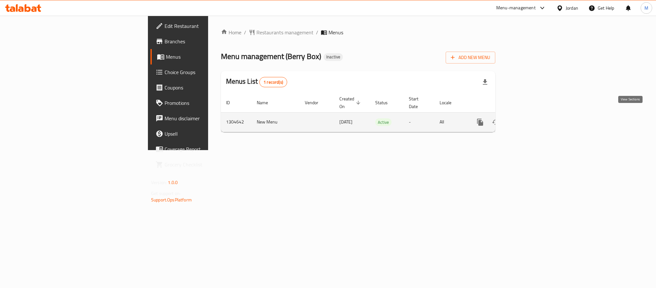
click at [534, 120] on link "enhanced table" at bounding box center [526, 121] width 15 height 15
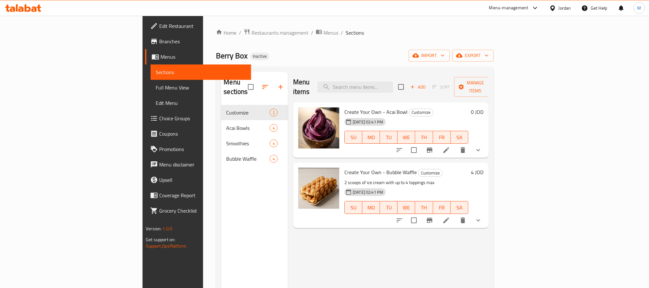
click at [493, 64] on div "Home / Restaurants management / Menus / Sections [PERSON_NAME] Box Inactive imp…" at bounding box center [354, 197] width 277 height 336
click at [494, 61] on button "export" at bounding box center [472, 56] width 41 height 12
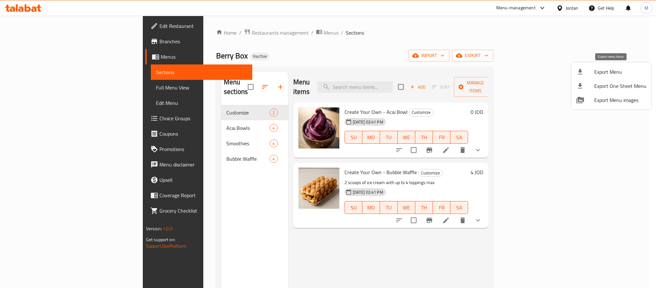
click at [607, 72] on span "Export Menu" at bounding box center [621, 72] width 52 height 8
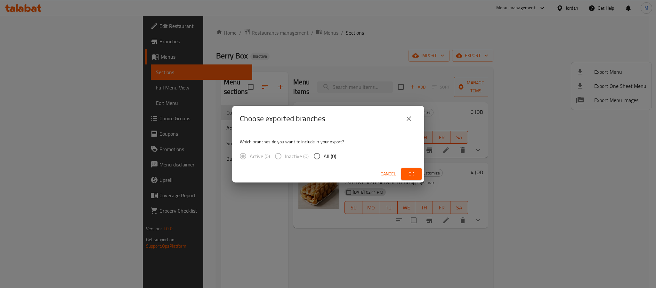
click at [324, 154] on span "All (0)" at bounding box center [330, 156] width 12 height 8
click at [323, 154] on input "All (0)" at bounding box center [316, 155] width 13 height 13
radio input "true"
click at [411, 119] on icon "close" at bounding box center [409, 119] width 8 height 8
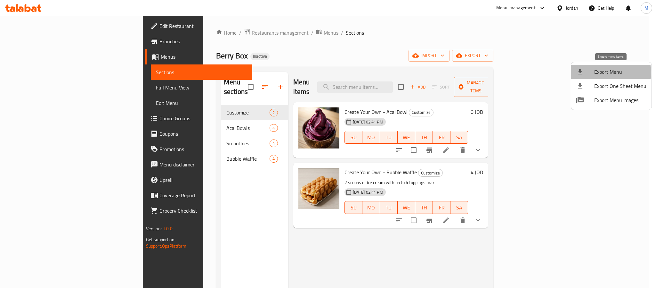
click at [609, 72] on span "Export Menu" at bounding box center [621, 72] width 52 height 8
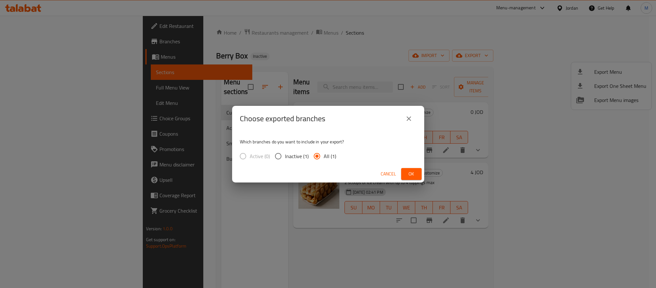
click at [407, 172] on span "Ok" at bounding box center [412, 174] width 10 height 8
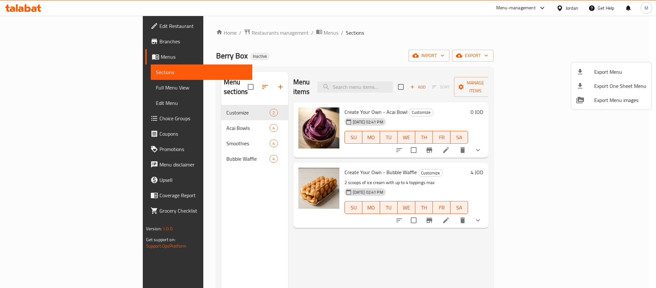
click at [168, 115] on div at bounding box center [328, 144] width 656 height 288
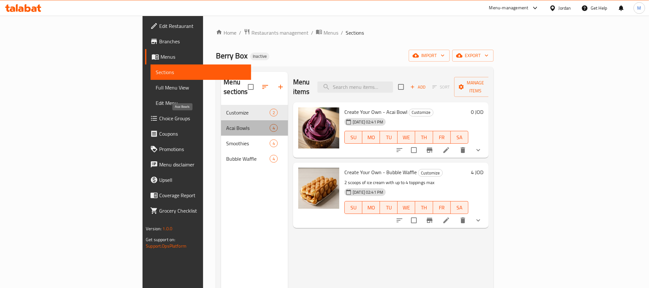
click at [226, 124] on span "Acai Bowls" at bounding box center [247, 128] width 43 height 8
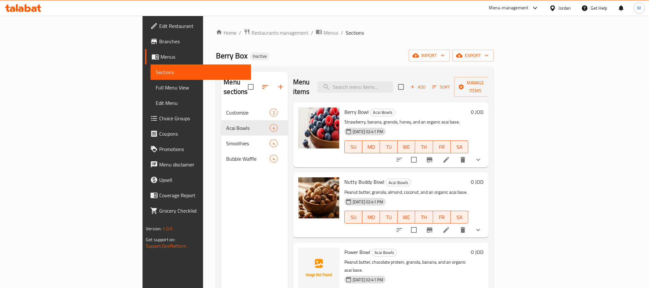
scroll to position [8, 0]
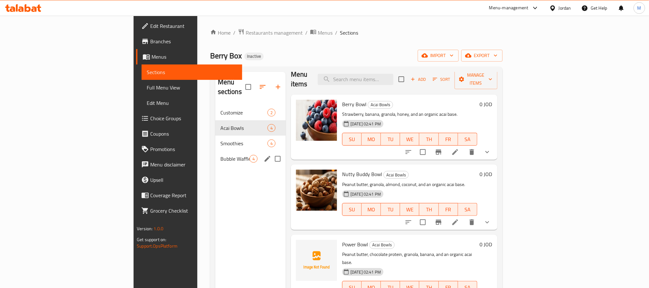
click at [215, 138] on div "Smoothies 4" at bounding box center [250, 143] width 70 height 15
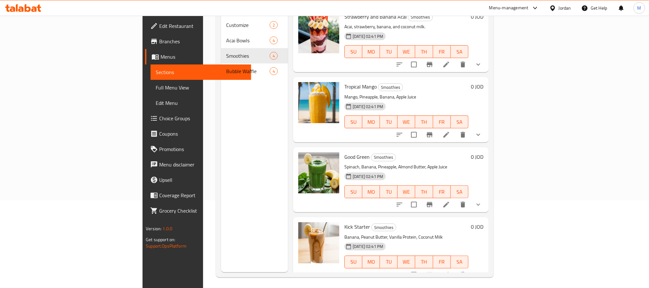
scroll to position [90, 0]
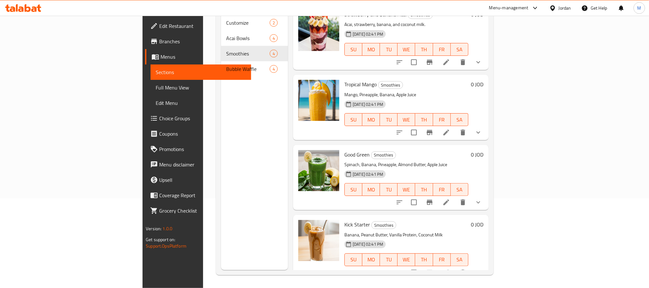
click at [226, 65] on span "Bubble Waffle" at bounding box center [247, 69] width 43 height 8
